Goal: Information Seeking & Learning: Understand process/instructions

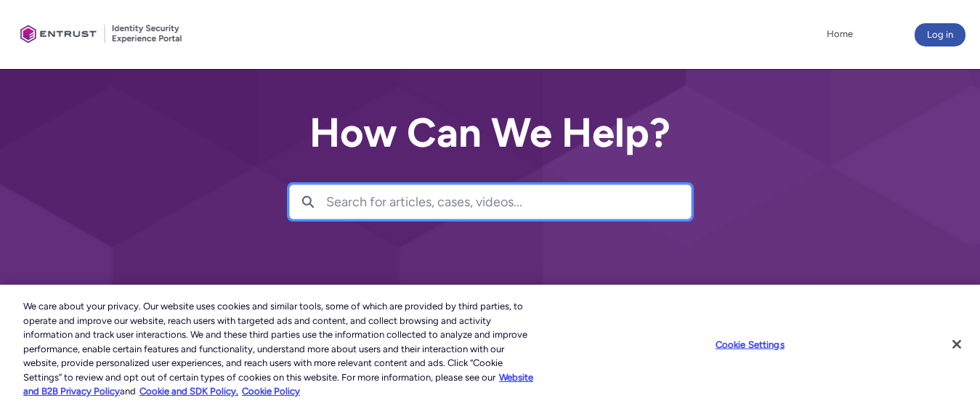
click at [544, 199] on input "Search for articles, cases, videos..." at bounding box center [508, 201] width 365 height 33
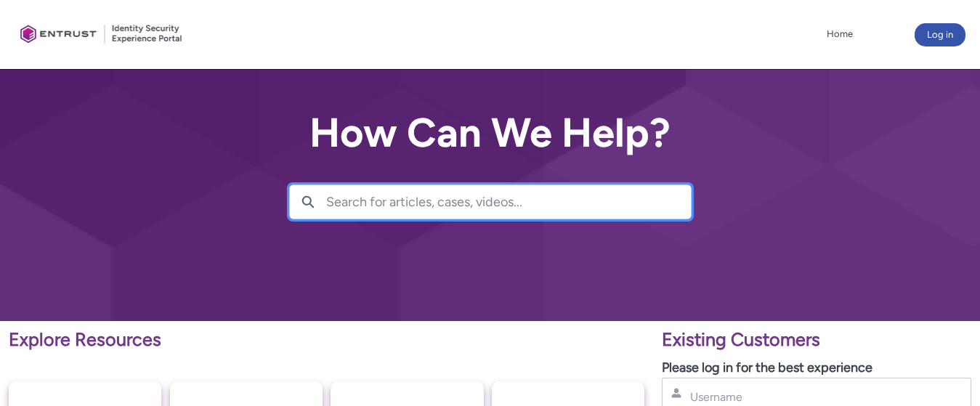
click at [530, 203] on input "Search for articles, cases, videos..." at bounding box center [508, 201] width 365 height 33
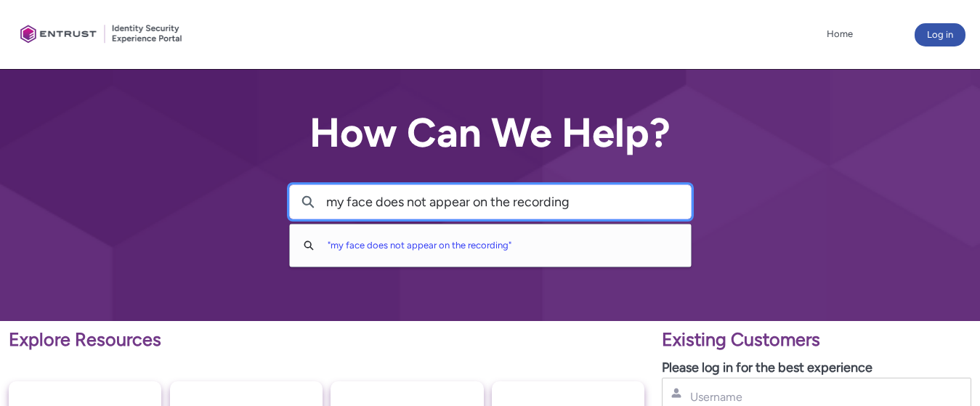
type input "my face does not appear on the recording"
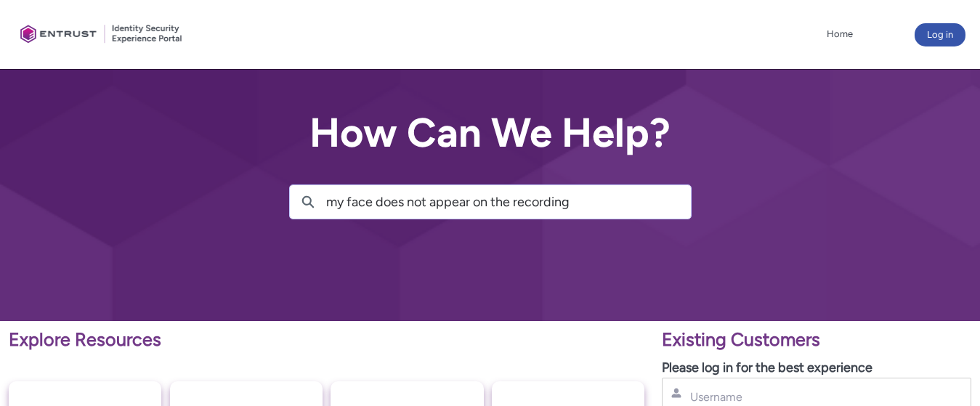
click at [662, 248] on div "How Can We Help? Search my face does not appear on the recording Search " my fa…" at bounding box center [490, 160] width 980 height 321
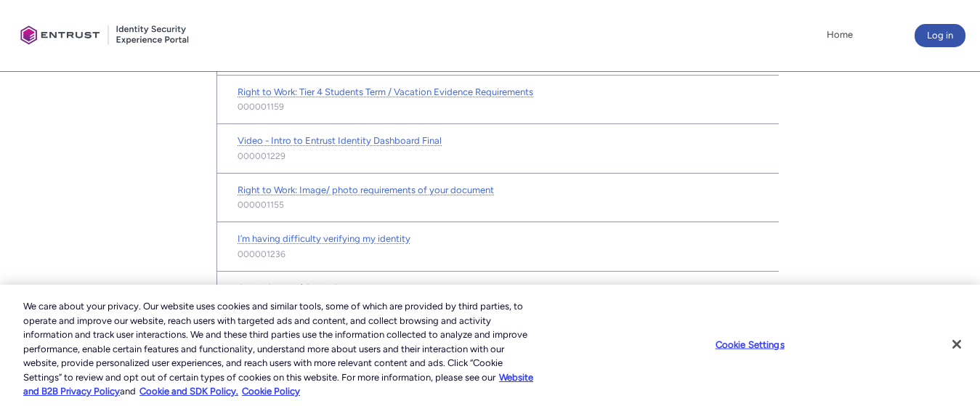
scroll to position [918, 0]
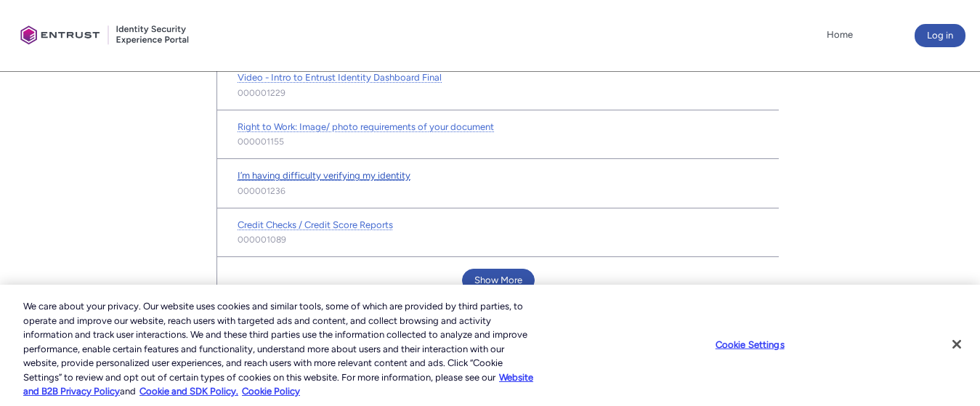
click at [397, 171] on span "I’m having difficulty verifying my identity" at bounding box center [324, 175] width 173 height 11
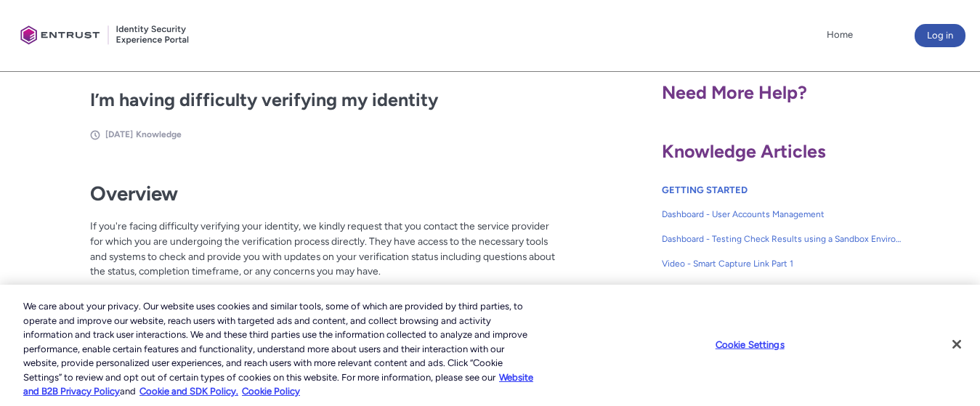
scroll to position [291, 0]
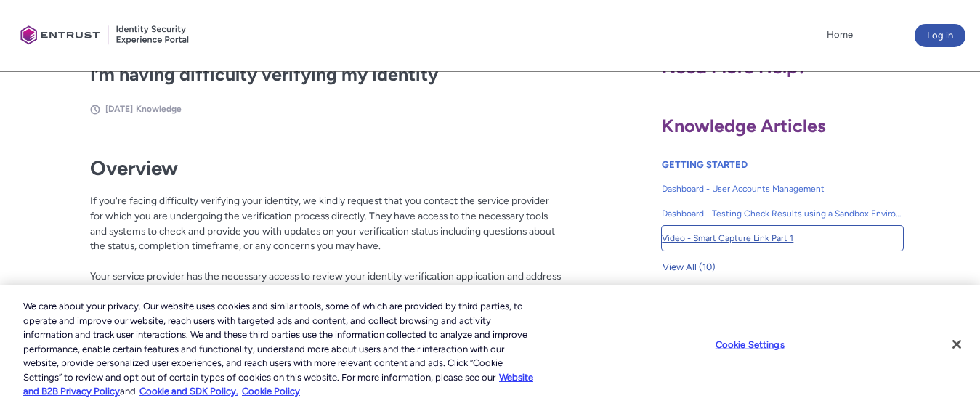
click at [705, 235] on span "Video - Smart Capture Link Part 1" at bounding box center [782, 238] width 241 height 13
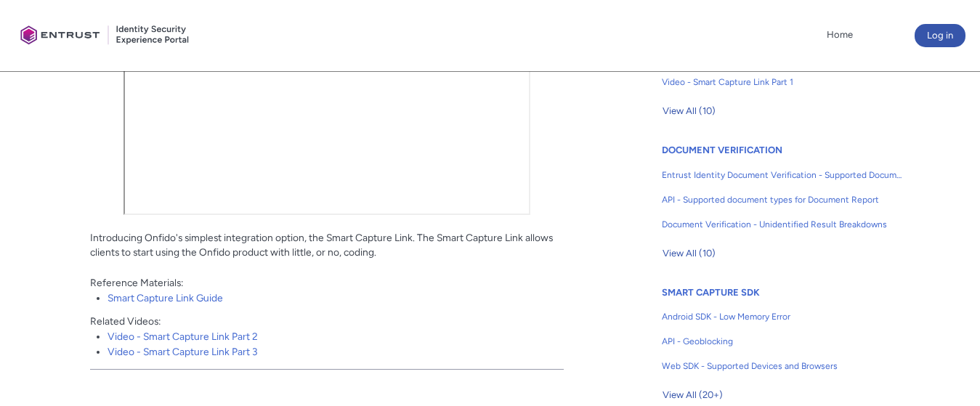
scroll to position [363, 0]
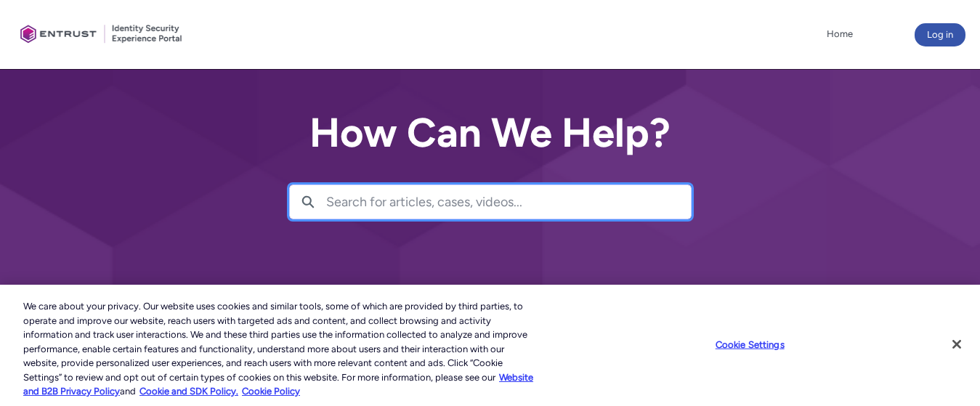
click at [552, 203] on input "Search for articles, cases, videos..." at bounding box center [508, 201] width 365 height 33
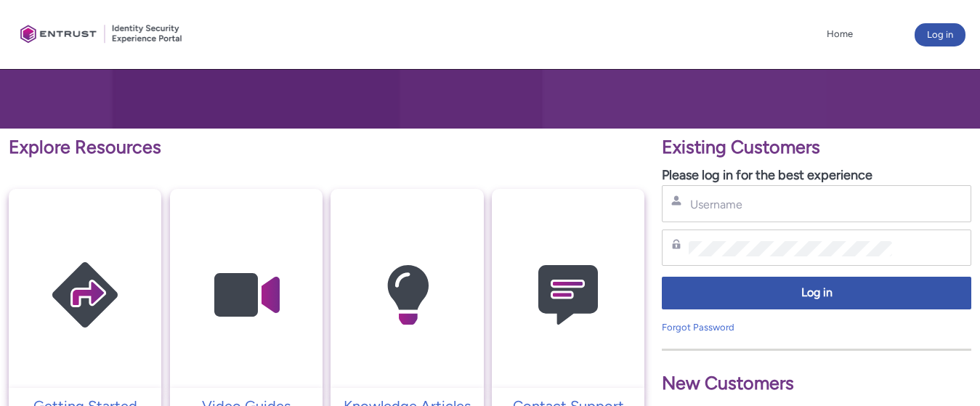
scroll to position [218, 0]
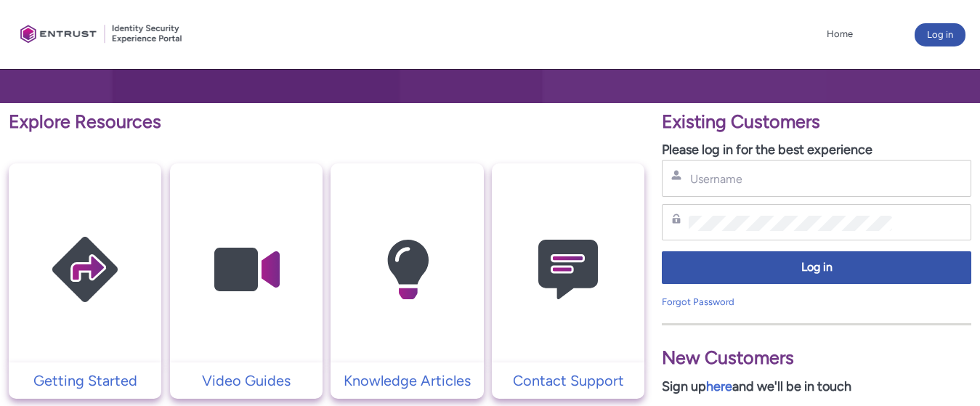
click at [97, 259] on img at bounding box center [85, 270] width 138 height 156
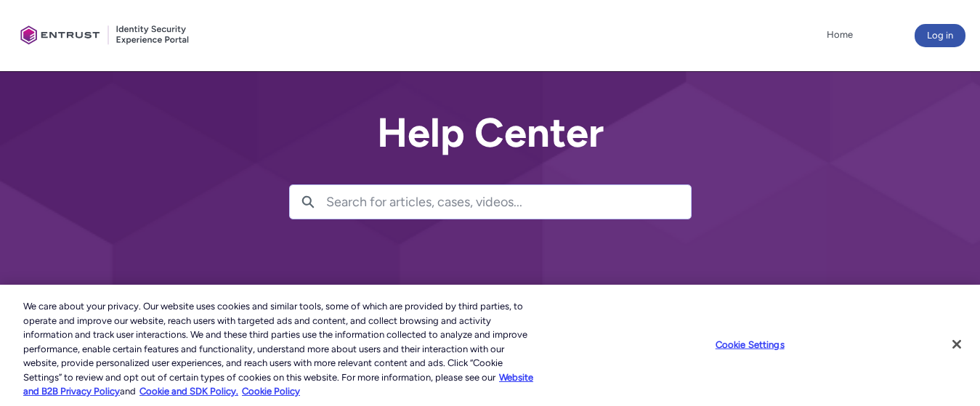
click at [538, 202] on input "Search for articles, cases, videos..." at bounding box center [508, 201] width 365 height 33
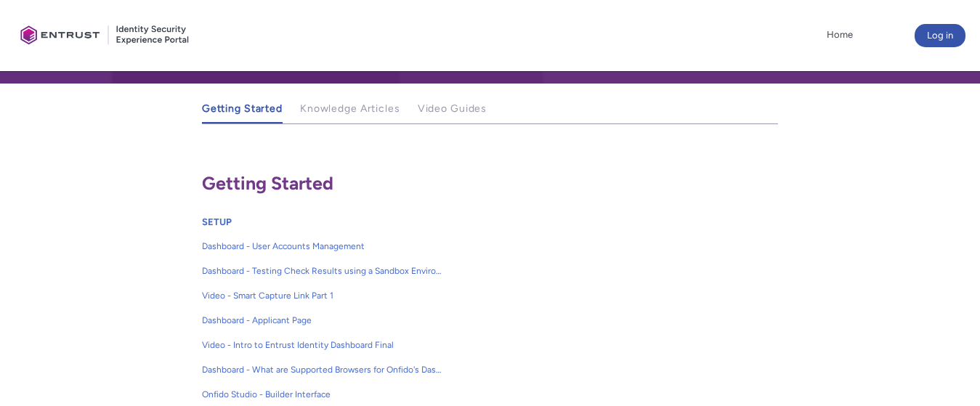
scroll to position [291, 0]
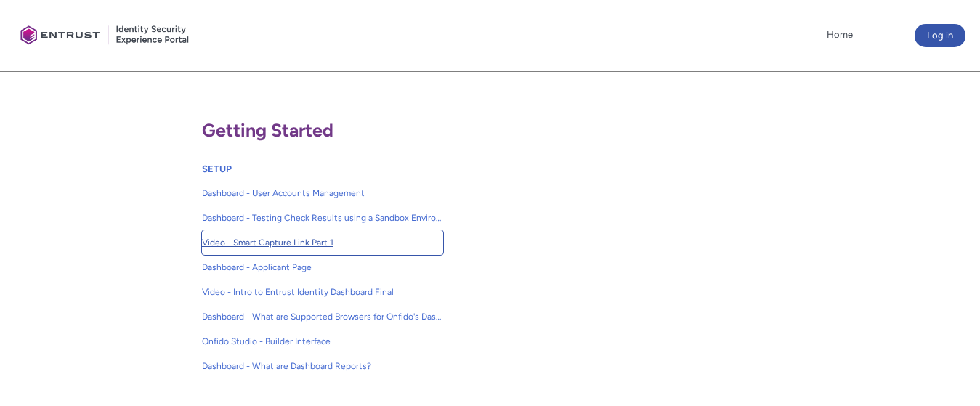
click at [297, 240] on span "Video - Smart Capture Link Part 1" at bounding box center [322, 242] width 241 height 13
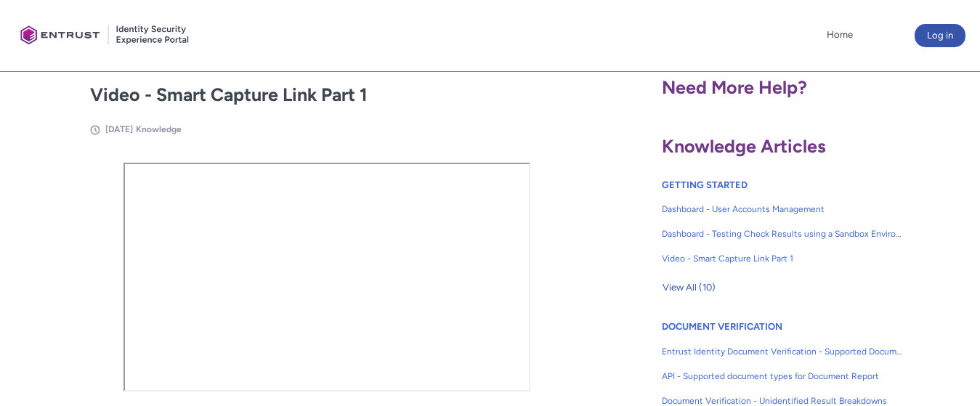
scroll to position [291, 0]
